Goal: Transaction & Acquisition: Purchase product/service

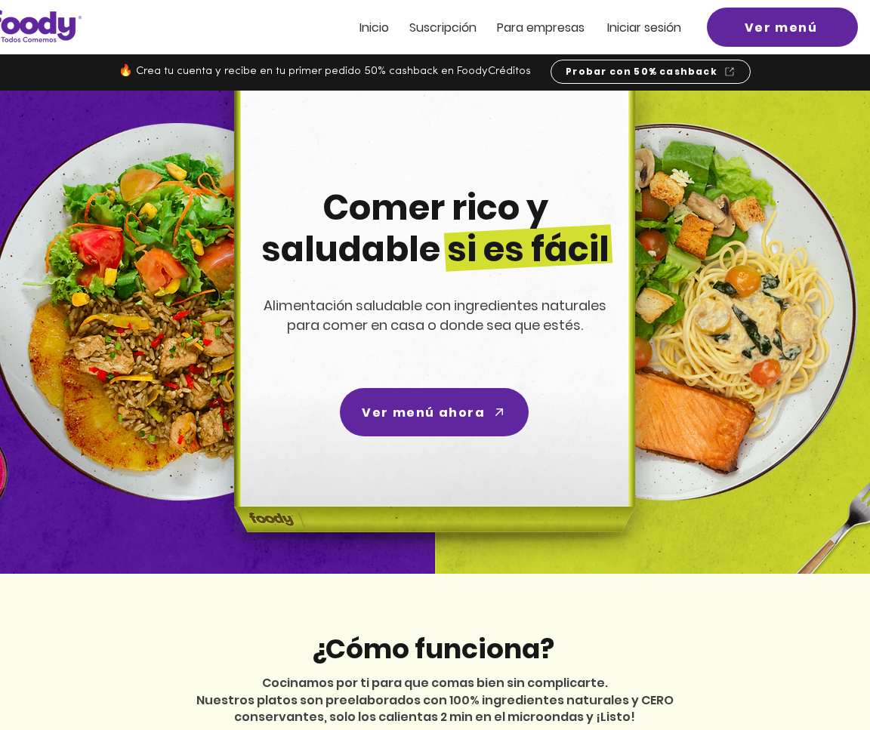
click at [627, 23] on span "Iniciar sesión" at bounding box center [644, 27] width 74 height 17
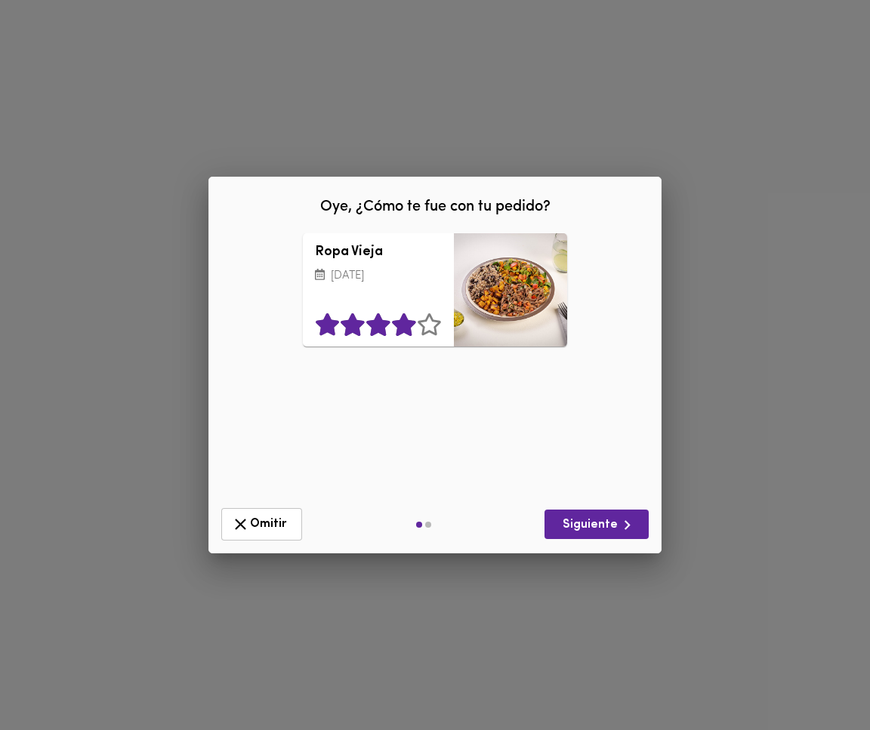
click at [402, 327] on icon at bounding box center [403, 325] width 23 height 23
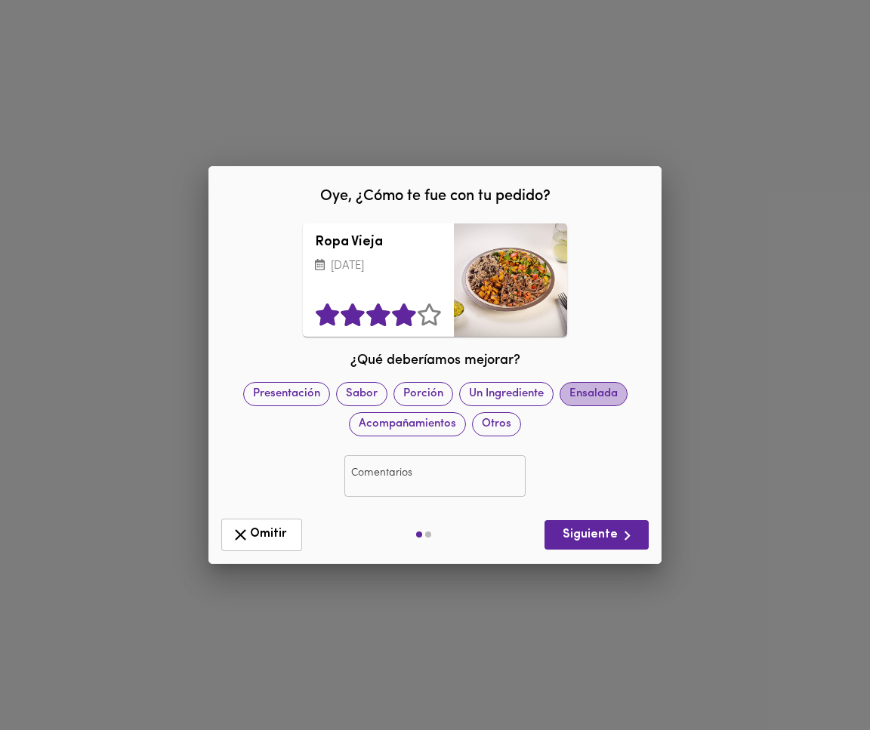
click at [577, 390] on span "Ensalada" at bounding box center [593, 394] width 66 height 16
click at [420, 473] on input "text" at bounding box center [434, 476] width 181 height 42
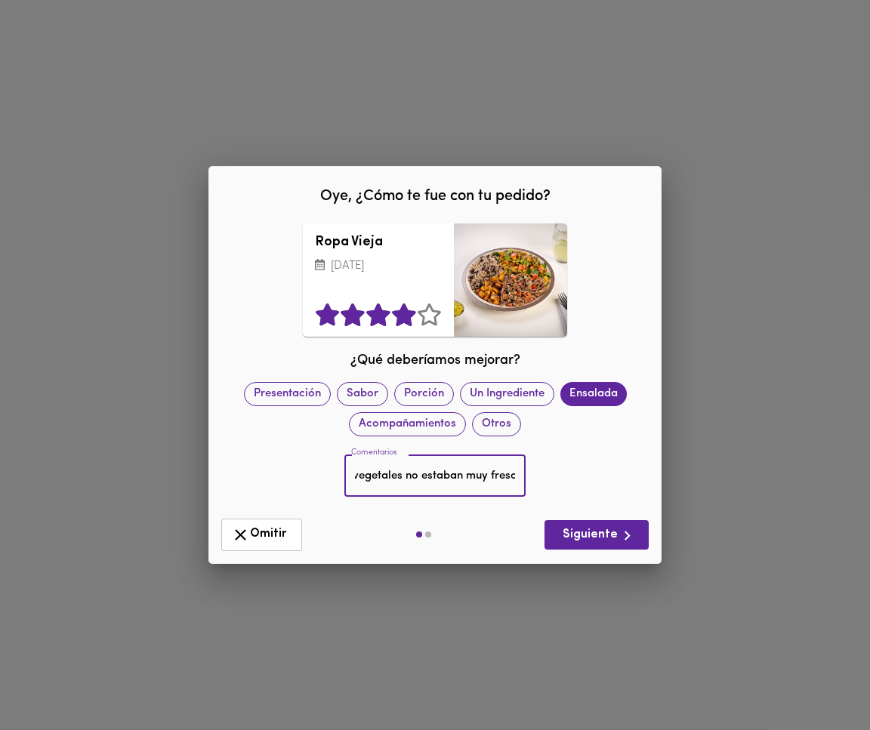
scroll to position [0, 34]
type input "Los vegetales no estaban muy frescos"
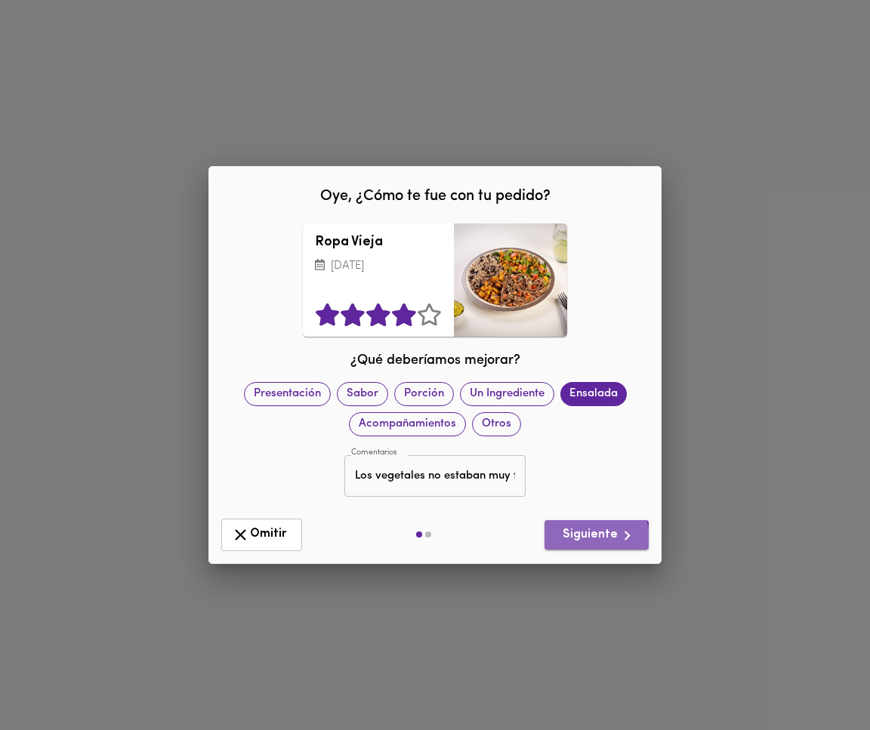
click at [598, 538] on span "Siguiente" at bounding box center [596, 535] width 80 height 19
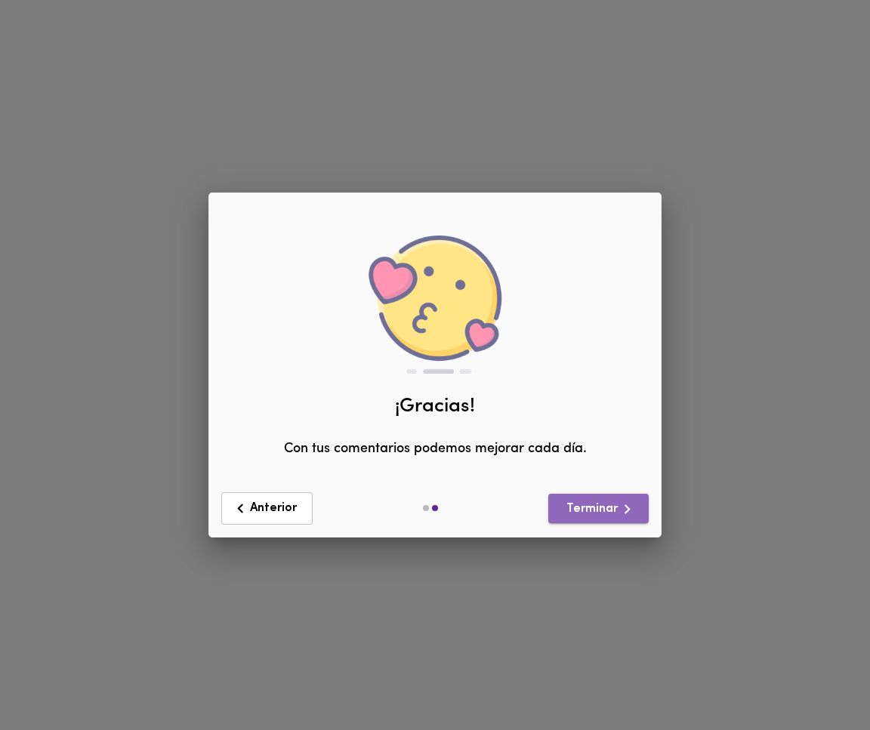
click at [593, 508] on span "Terminar" at bounding box center [598, 509] width 76 height 19
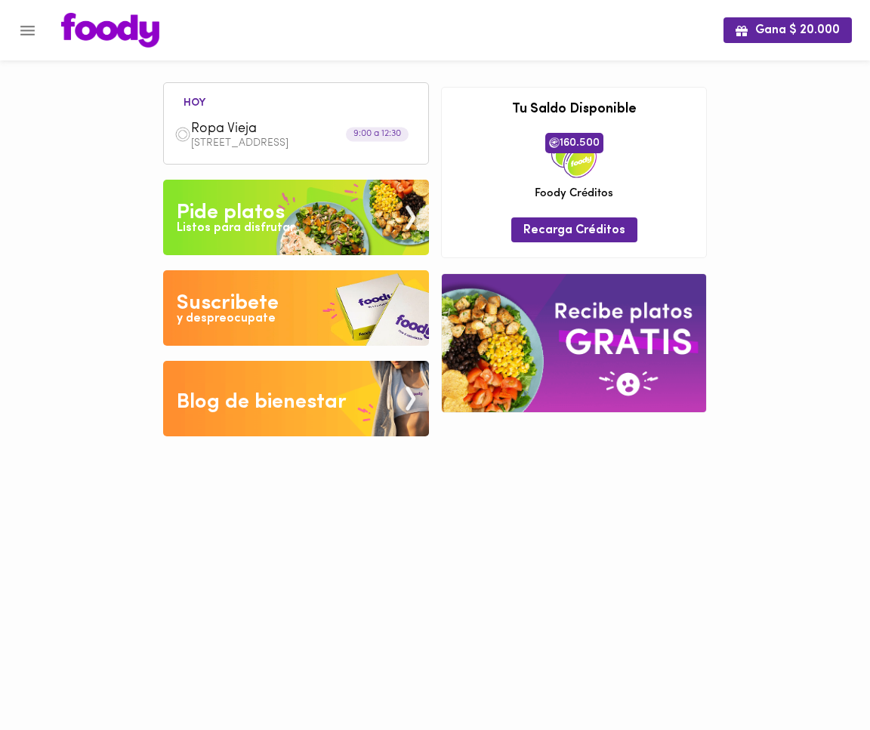
click at [223, 216] on div "Pide platos" at bounding box center [231, 213] width 108 height 30
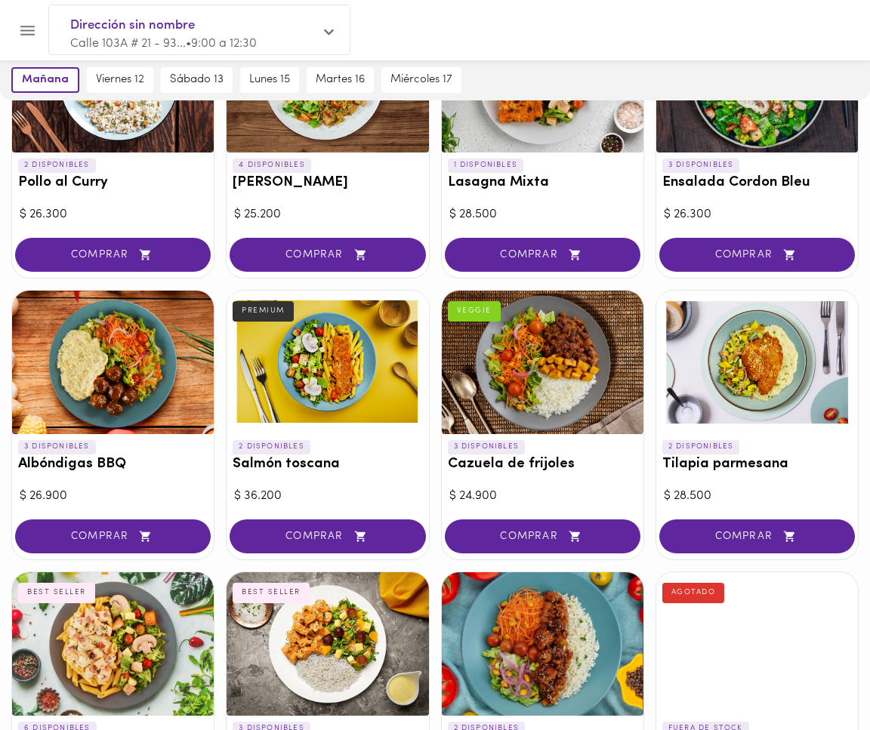
scroll to position [793, 0]
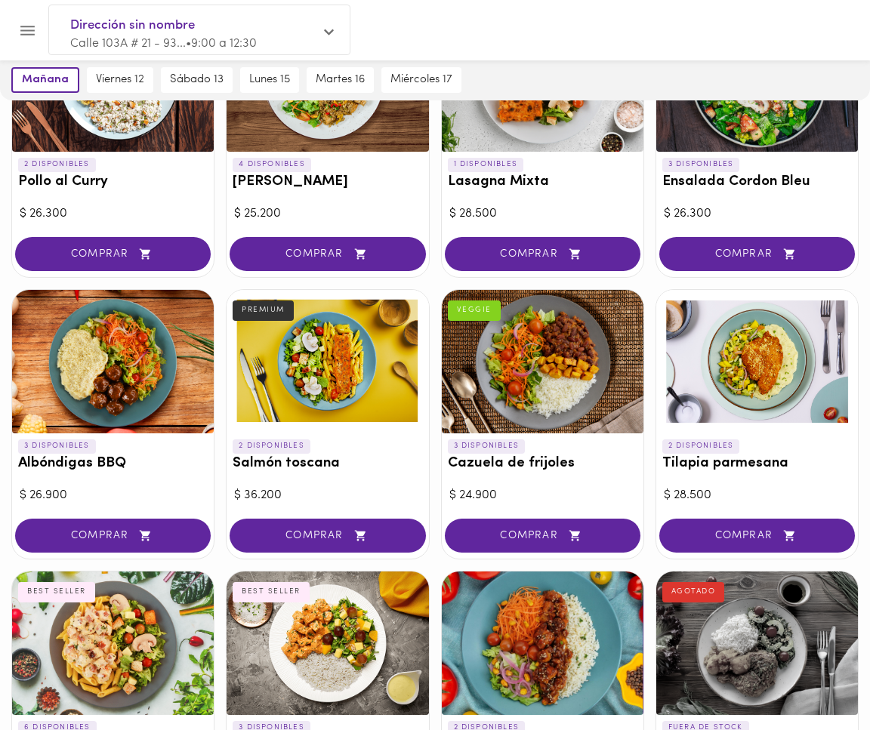
click at [750, 350] on div at bounding box center [757, 361] width 202 height 143
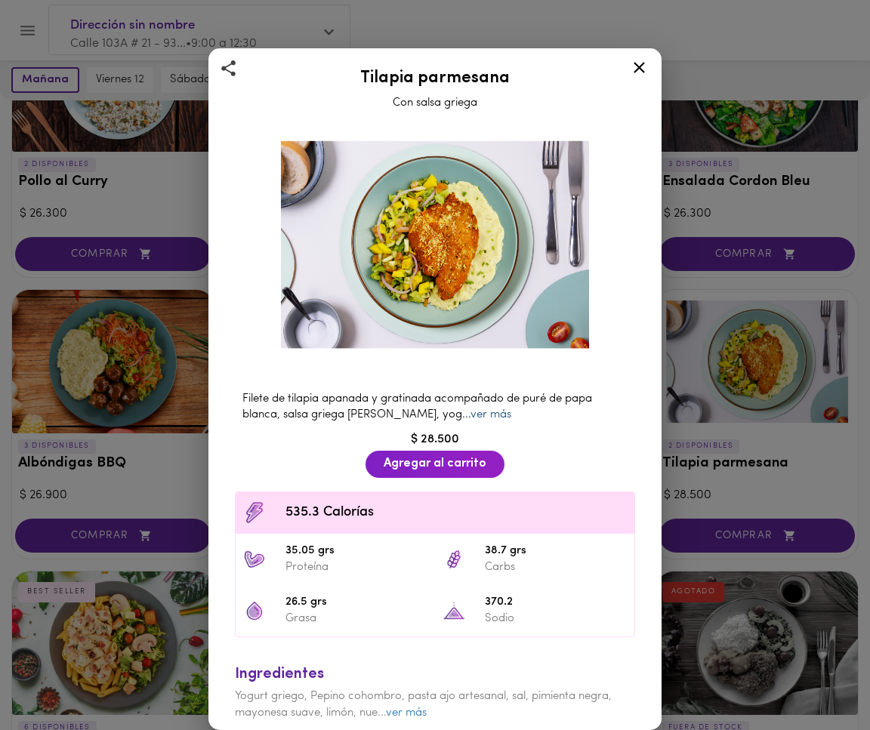
click at [470, 415] on link "ver más" at bounding box center [490, 414] width 41 height 11
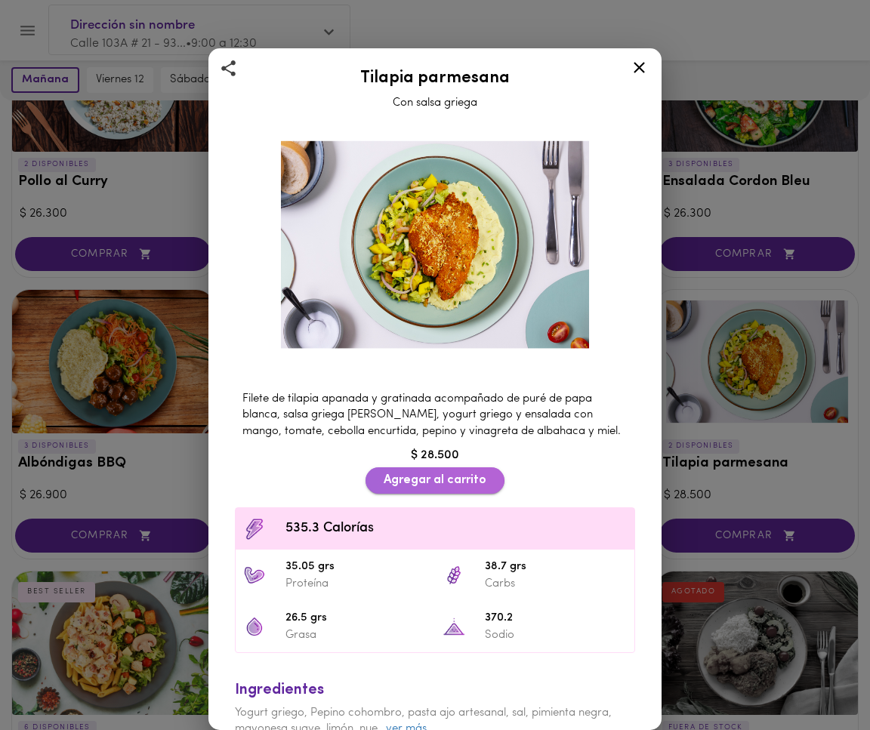
click at [427, 479] on span "Agregar al carrito" at bounding box center [434, 480] width 103 height 14
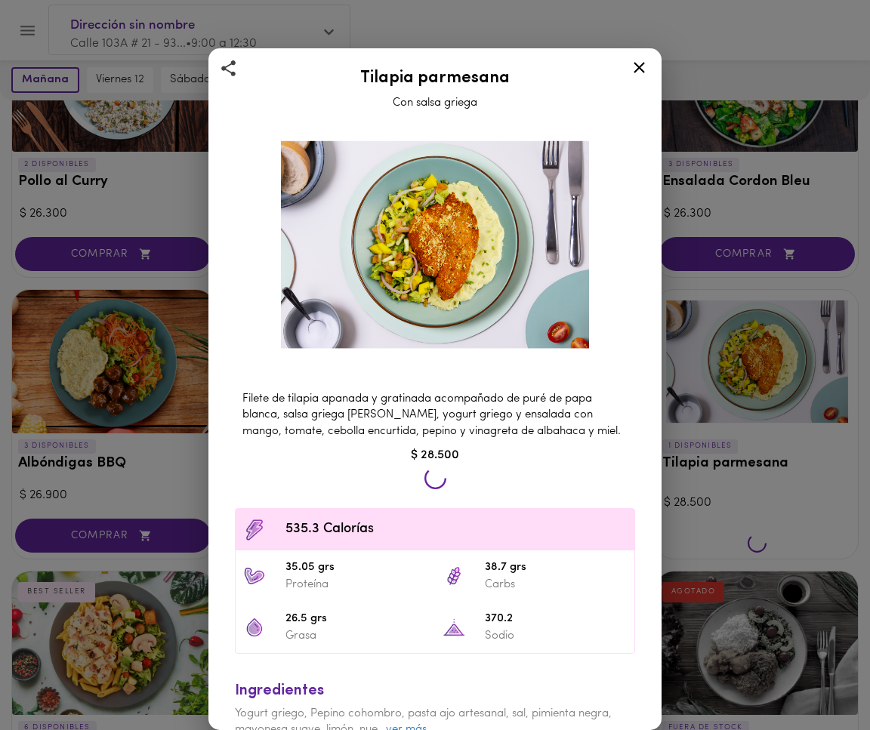
scroll to position [794, 0]
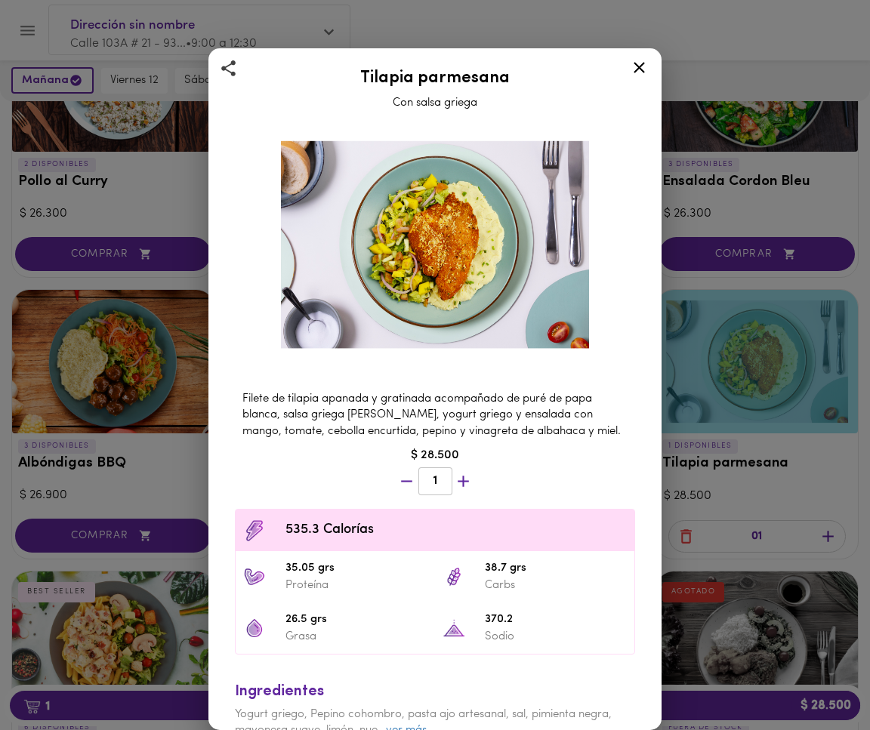
click at [637, 67] on icon at bounding box center [639, 67] width 19 height 19
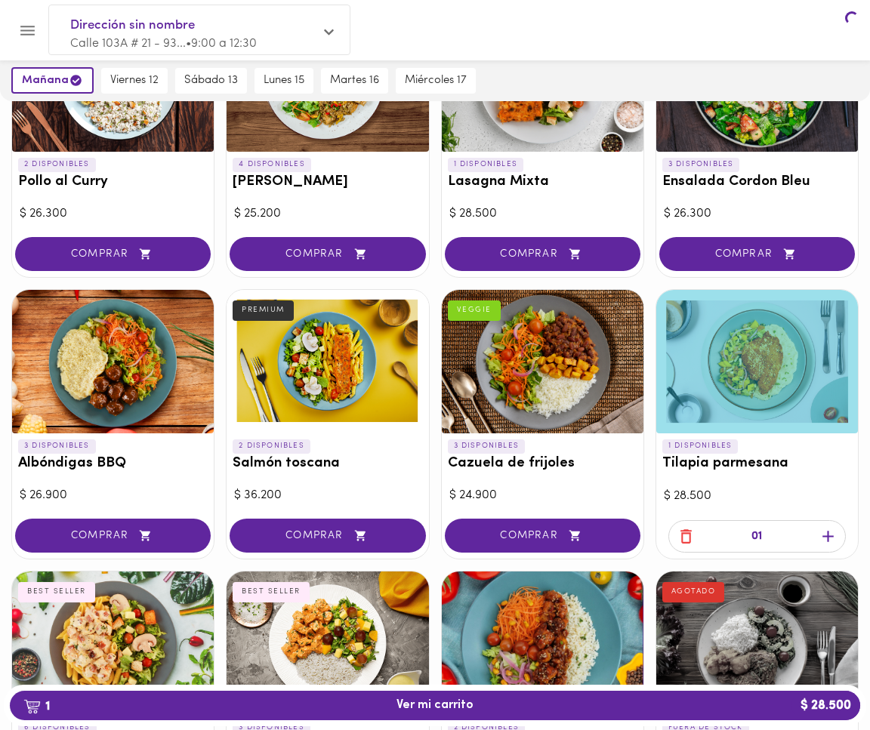
scroll to position [793, 0]
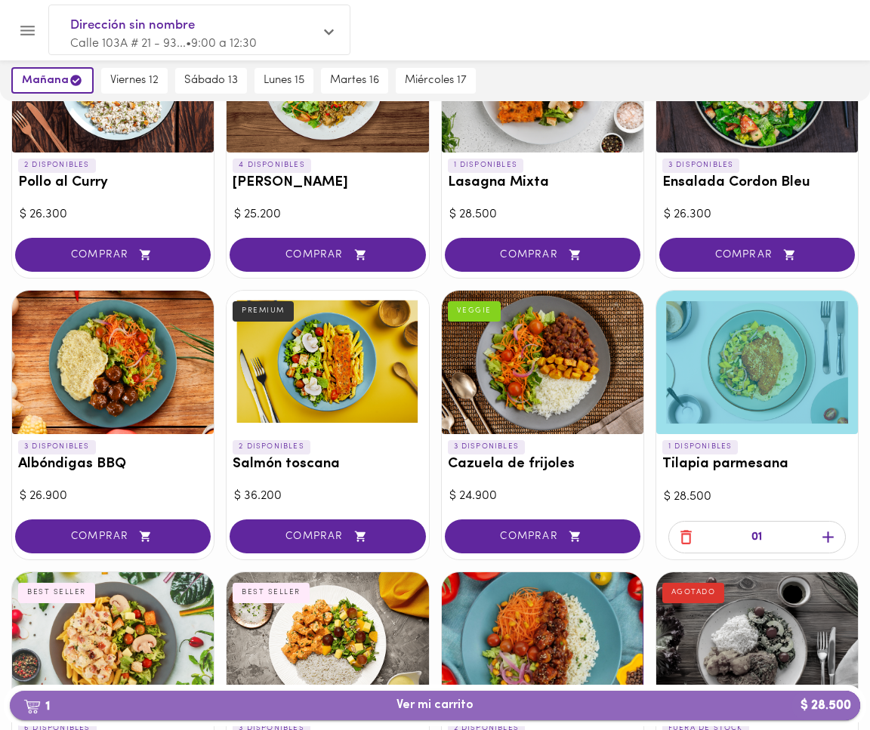
click at [417, 707] on span "1 Ver mi carrito $ 28.500" at bounding box center [434, 705] width 77 height 14
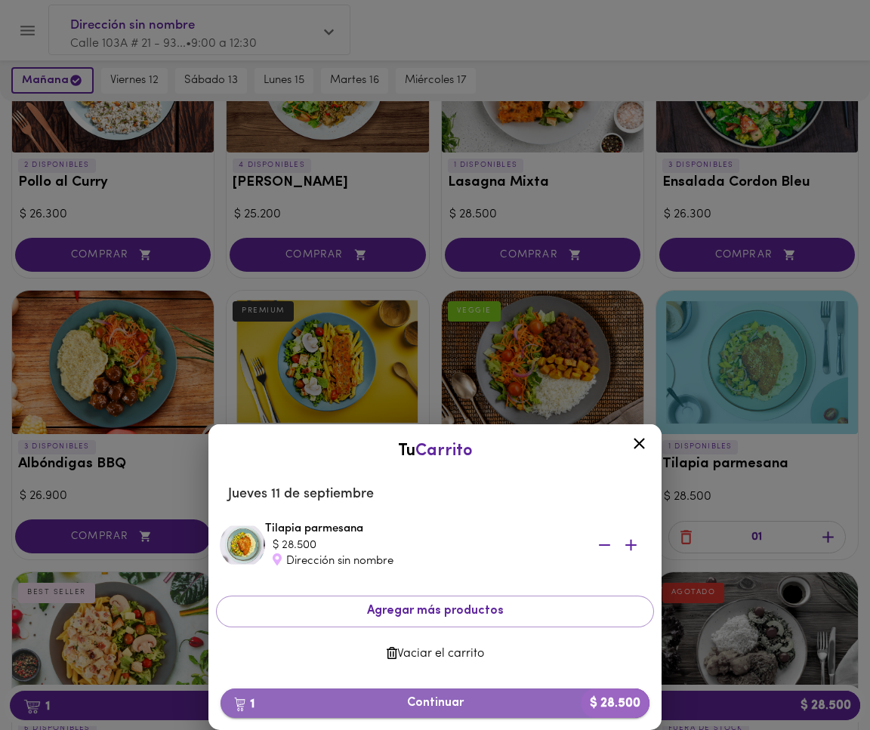
click at [415, 702] on span "1 Continuar $ 28.500" at bounding box center [435, 703] width 405 height 14
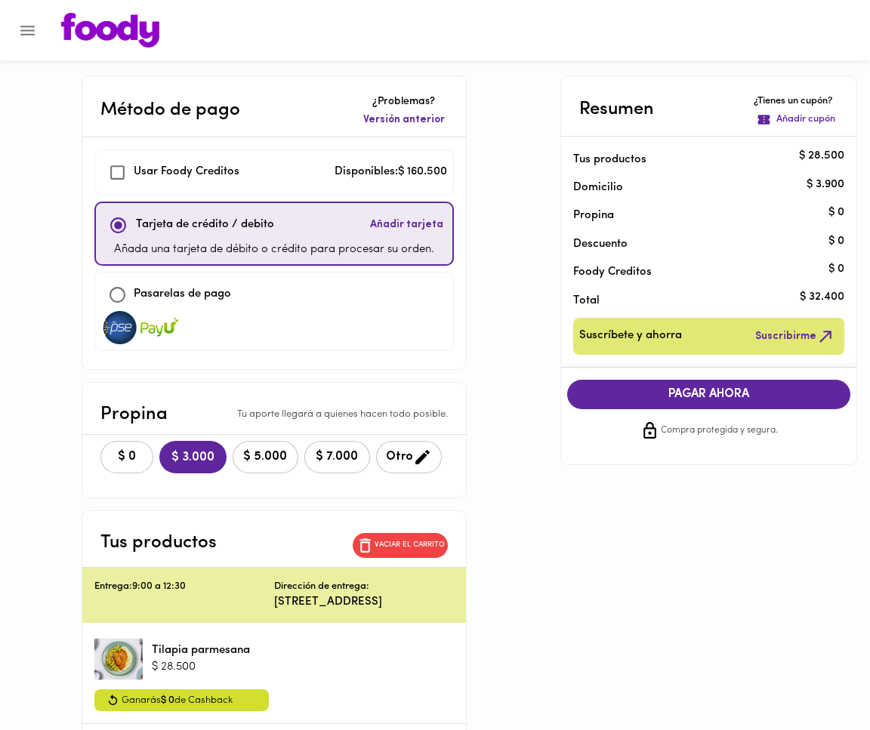
checkbox input "true"
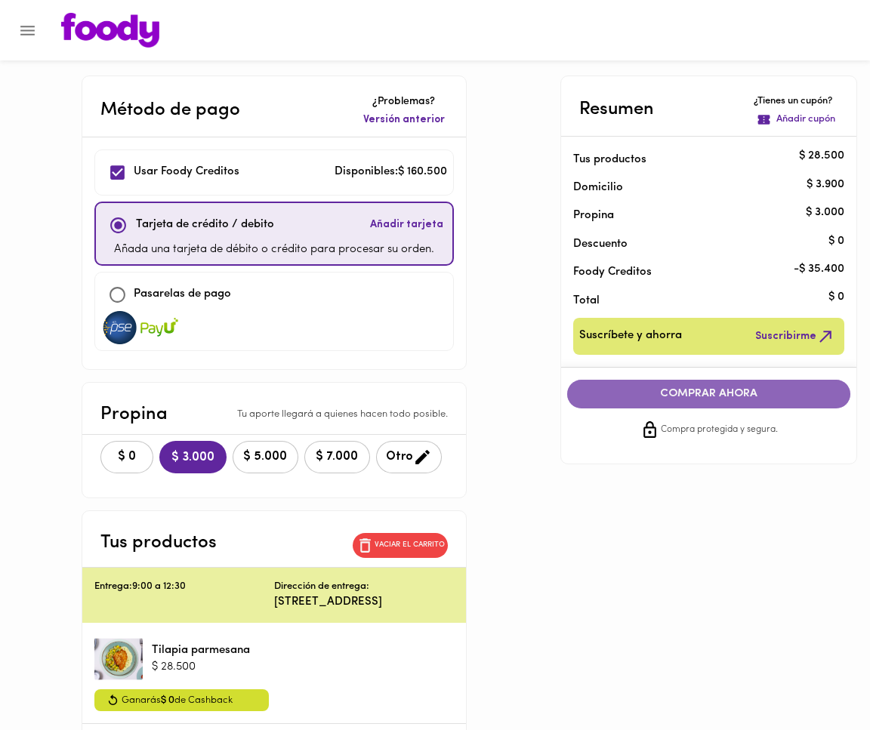
click at [702, 393] on span "COMPRAR AHORA" at bounding box center [708, 394] width 253 height 14
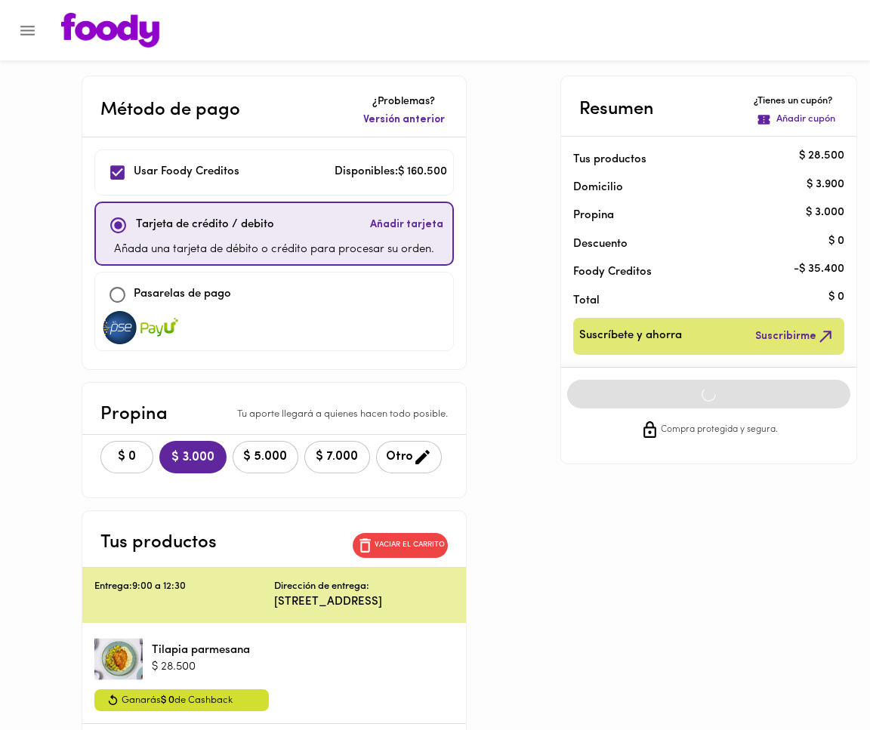
scroll to position [2, 0]
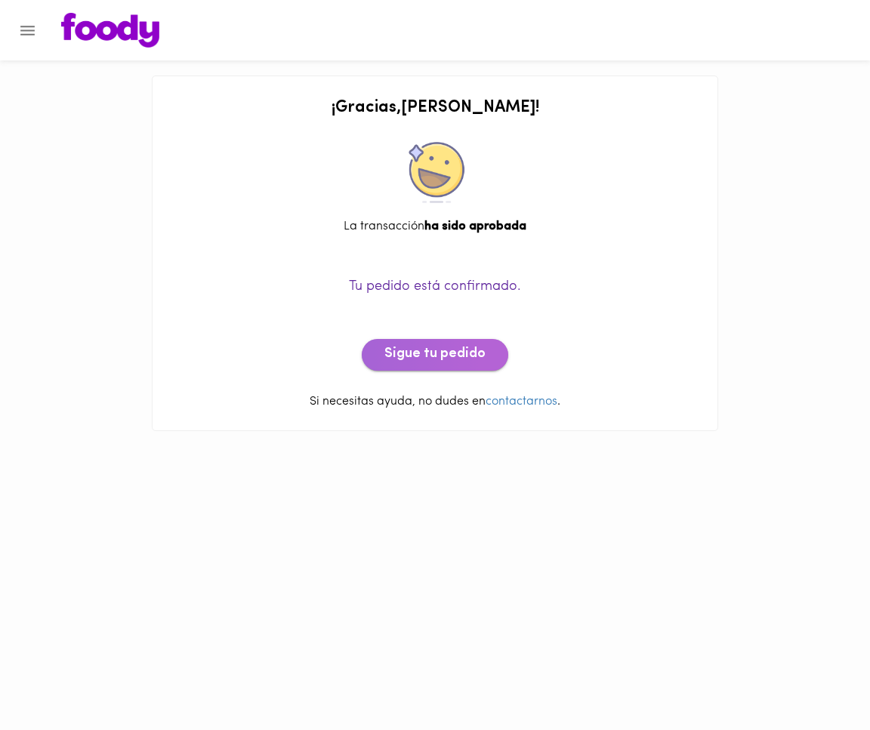
click at [456, 353] on span "Sigue tu pedido" at bounding box center [434, 355] width 101 height 17
